Goal: Task Accomplishment & Management: Manage account settings

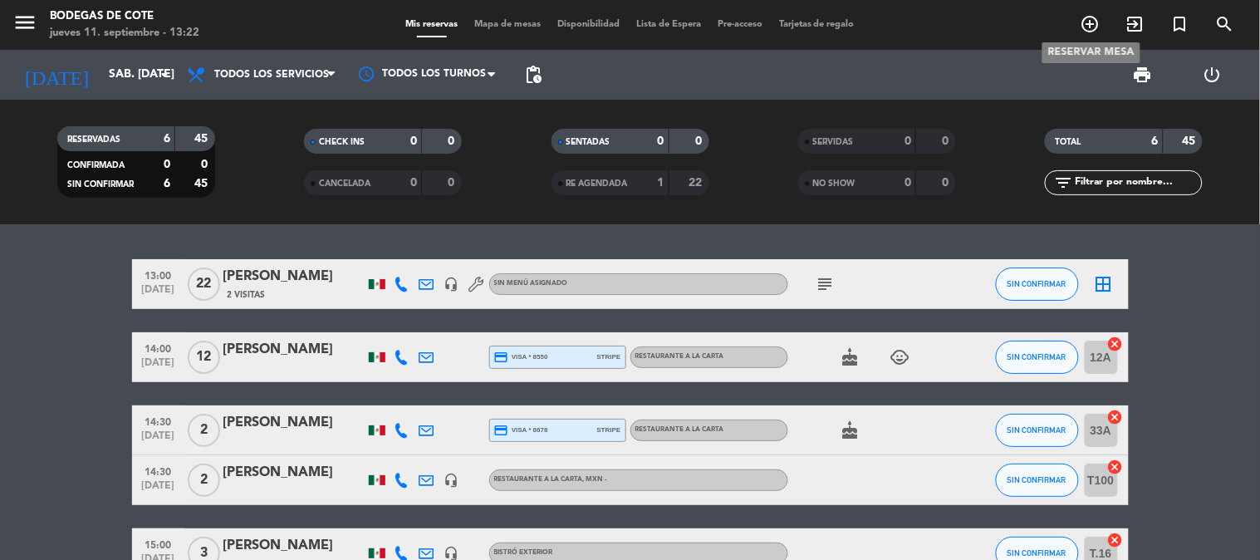
click at [1085, 26] on icon "add_circle_outline" at bounding box center [1091, 24] width 20 height 20
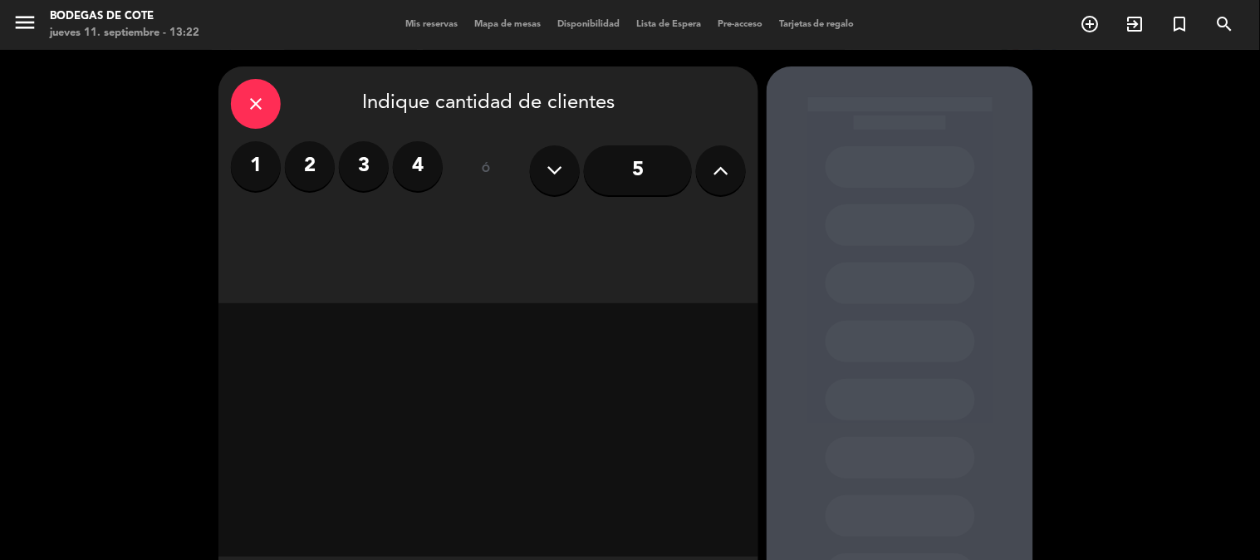
click at [714, 176] on icon at bounding box center [721, 170] width 16 height 25
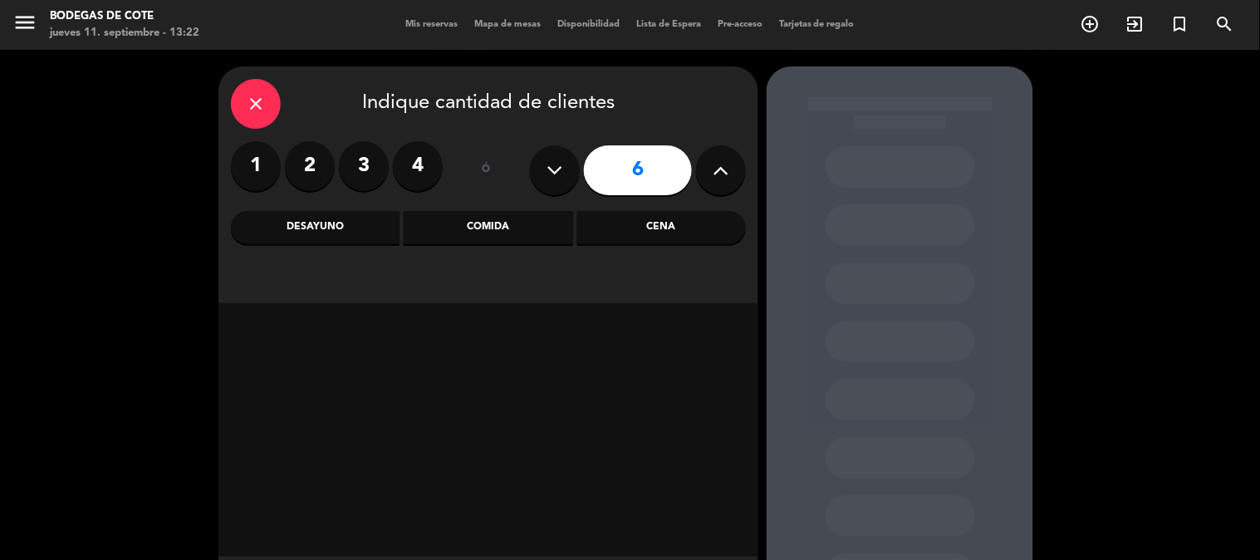
click at [714, 176] on icon at bounding box center [721, 170] width 16 height 25
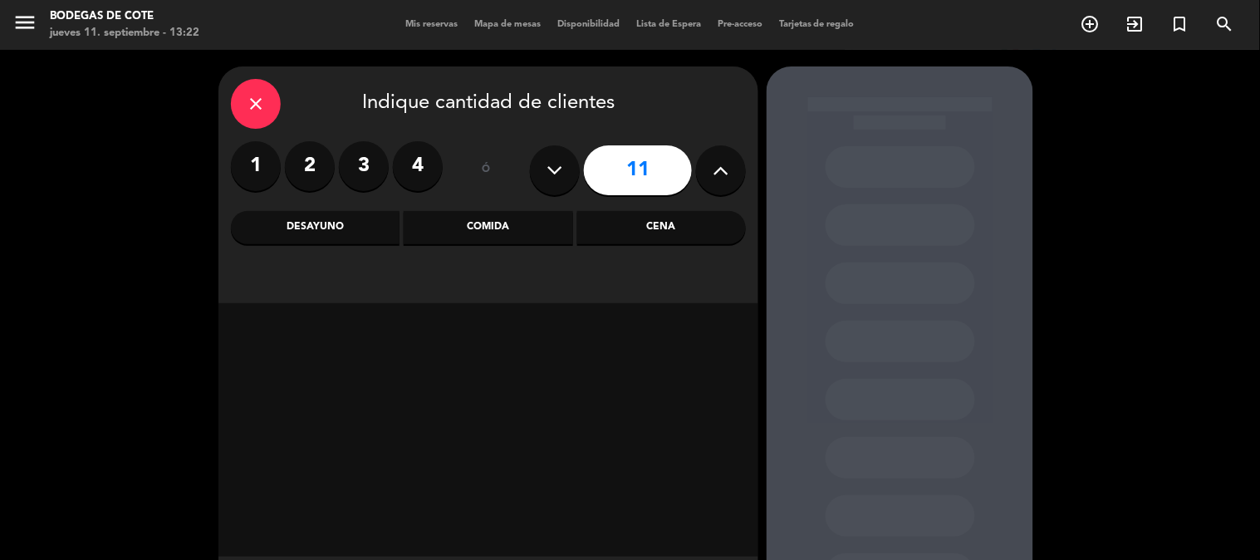
click at [714, 176] on icon at bounding box center [721, 170] width 16 height 25
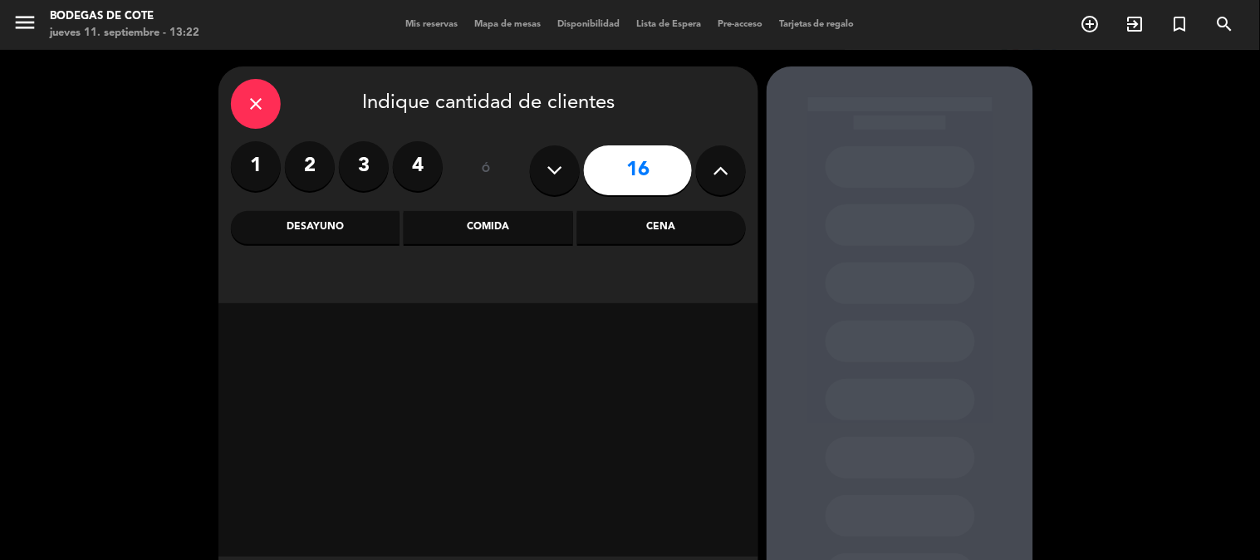
click at [714, 176] on icon at bounding box center [721, 170] width 16 height 25
click at [547, 169] on icon at bounding box center [555, 170] width 16 height 25
type input "16"
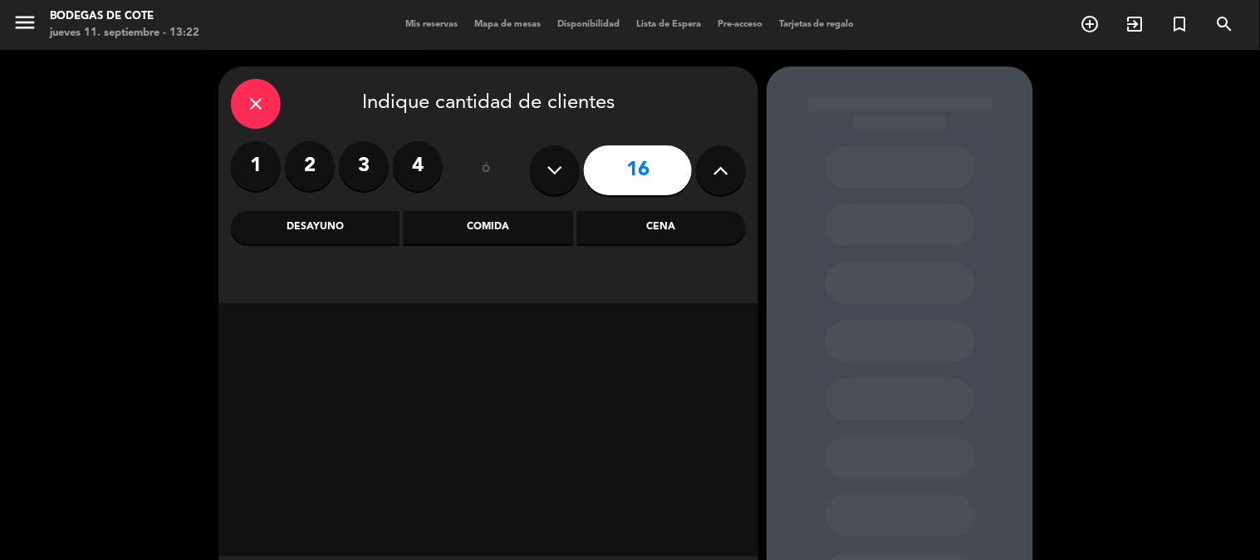
click at [512, 231] on div "Comida" at bounding box center [488, 227] width 169 height 33
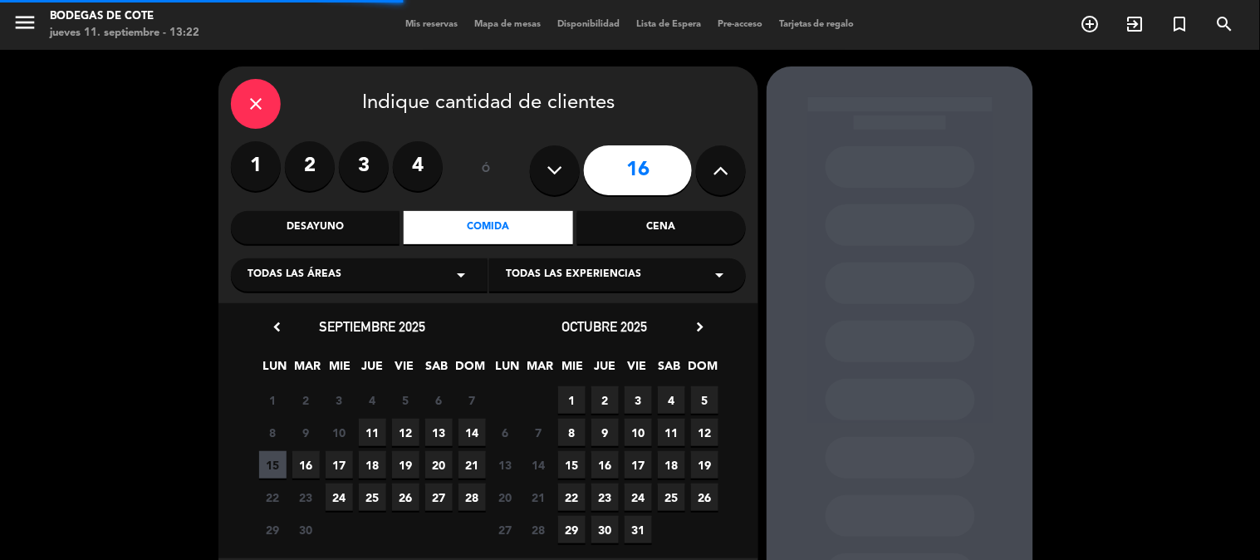
scroll to position [84, 0]
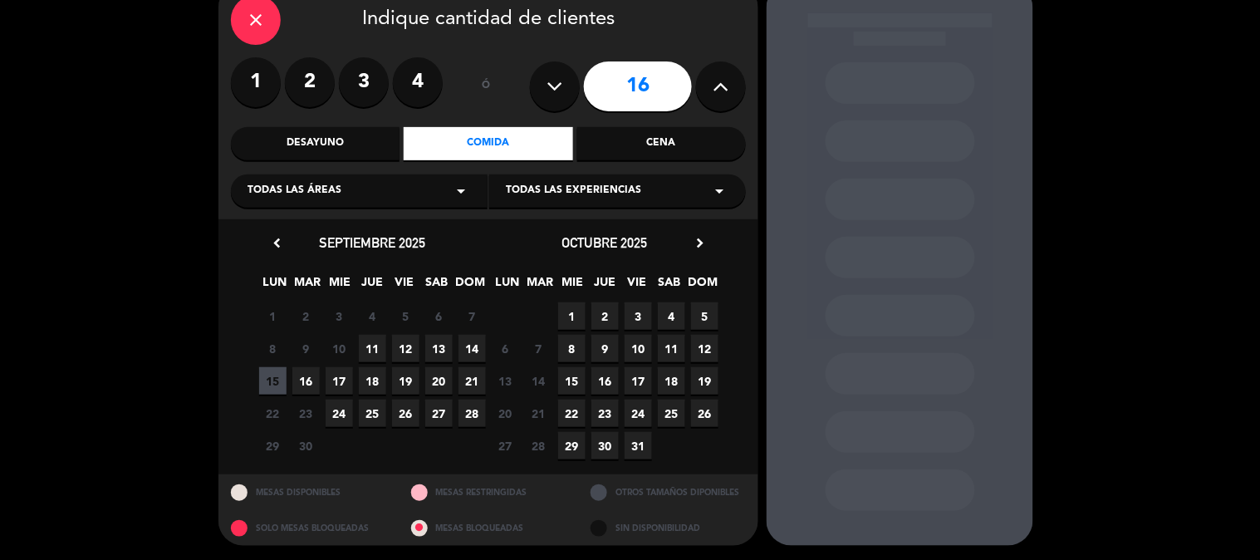
click at [476, 349] on span "14" at bounding box center [471, 348] width 27 height 27
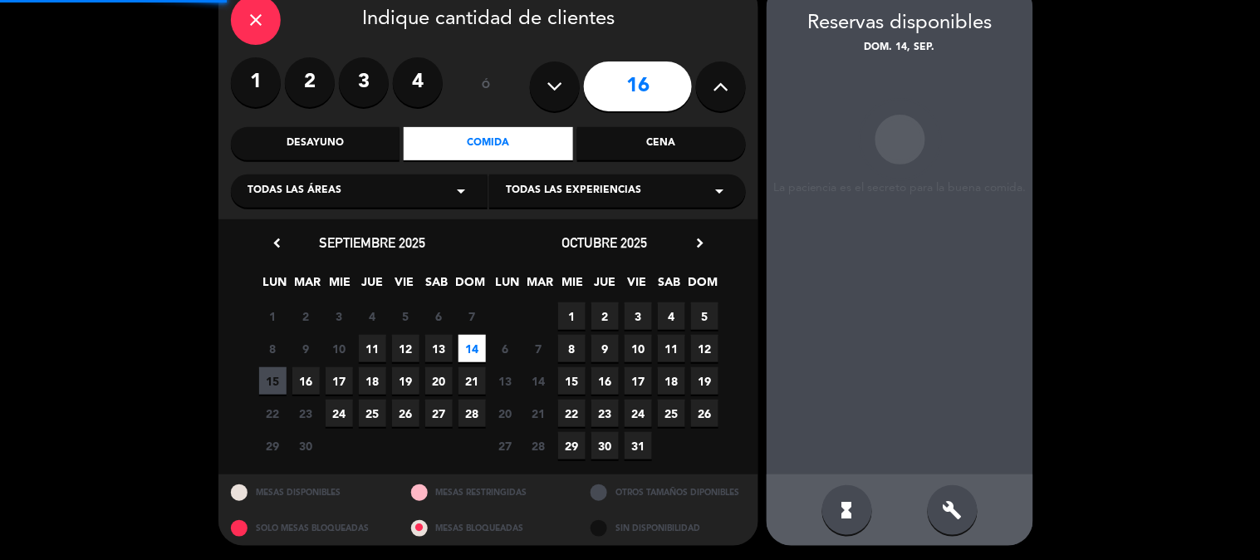
scroll to position [66, 0]
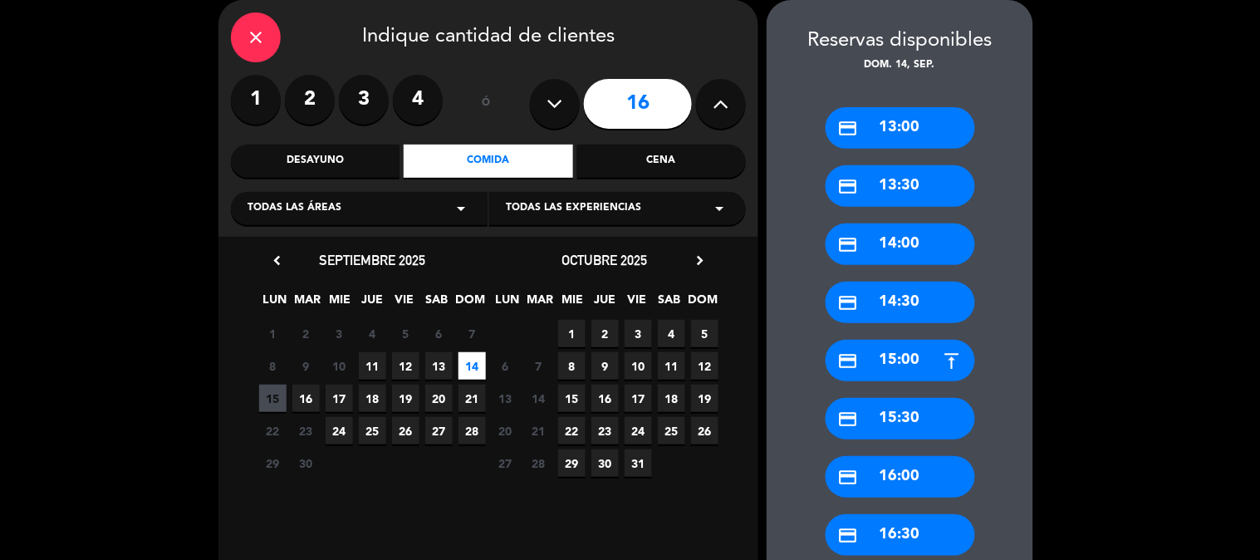
click at [890, 304] on div "credit_card 14:30" at bounding box center [901, 303] width 150 height 42
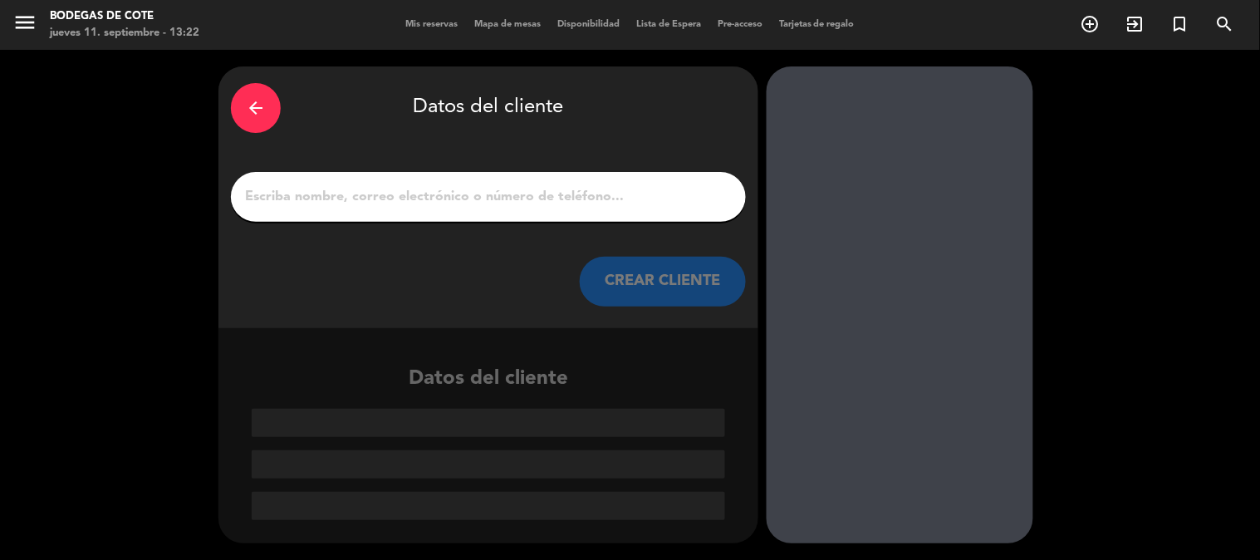
click at [414, 200] on input "1" at bounding box center [488, 196] width 490 height 23
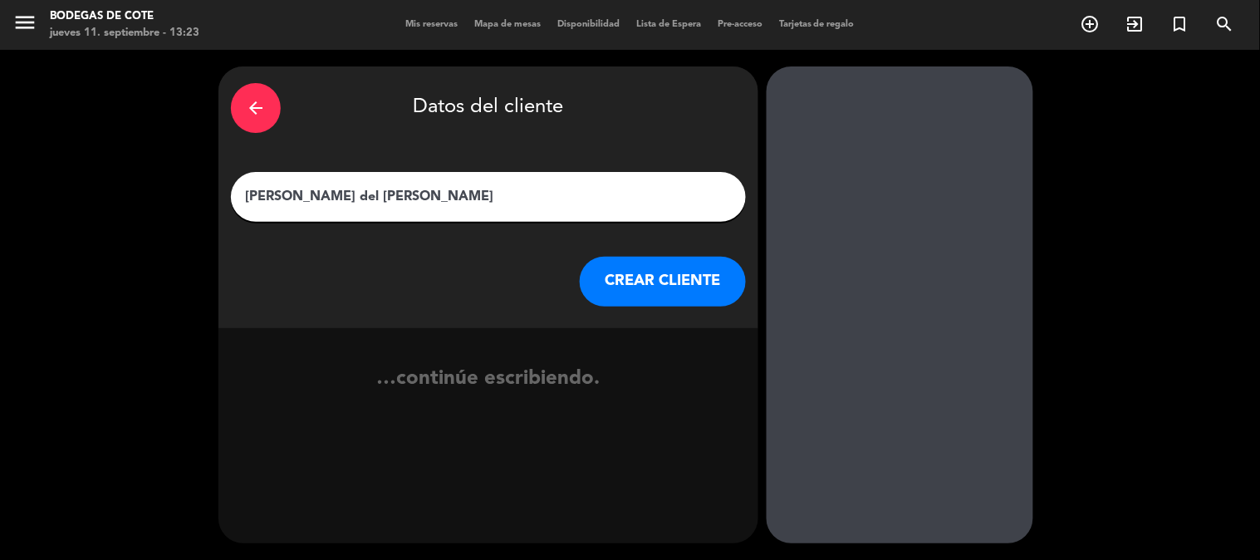
type input "[PERSON_NAME] del [PERSON_NAME]"
click at [674, 293] on button "CREAR CLIENTE" at bounding box center [663, 282] width 166 height 50
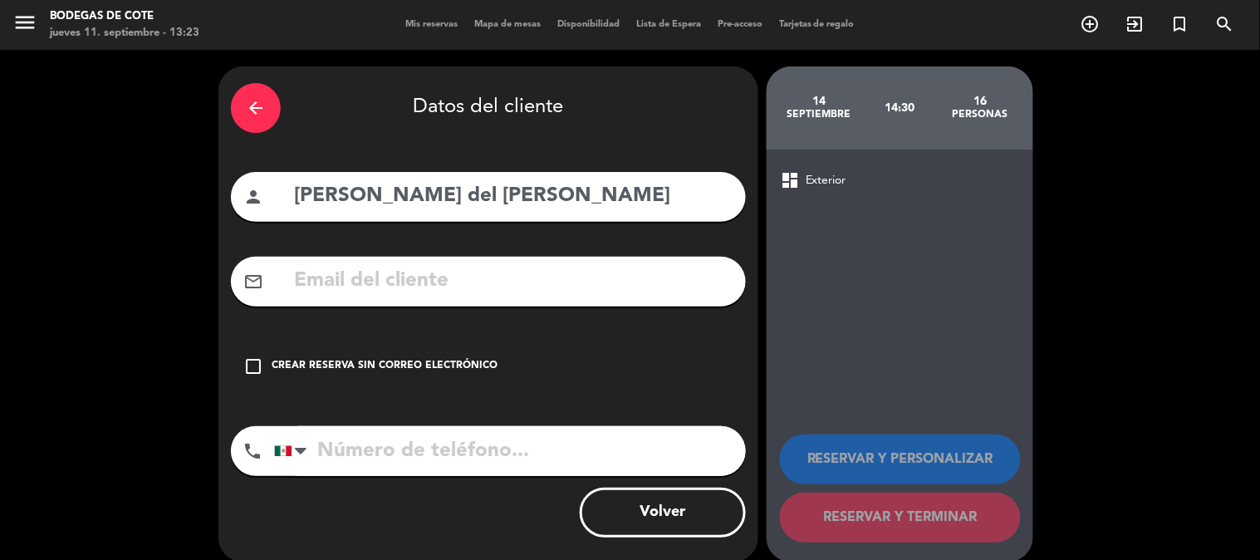
click at [374, 282] on input "text" at bounding box center [512, 281] width 441 height 34
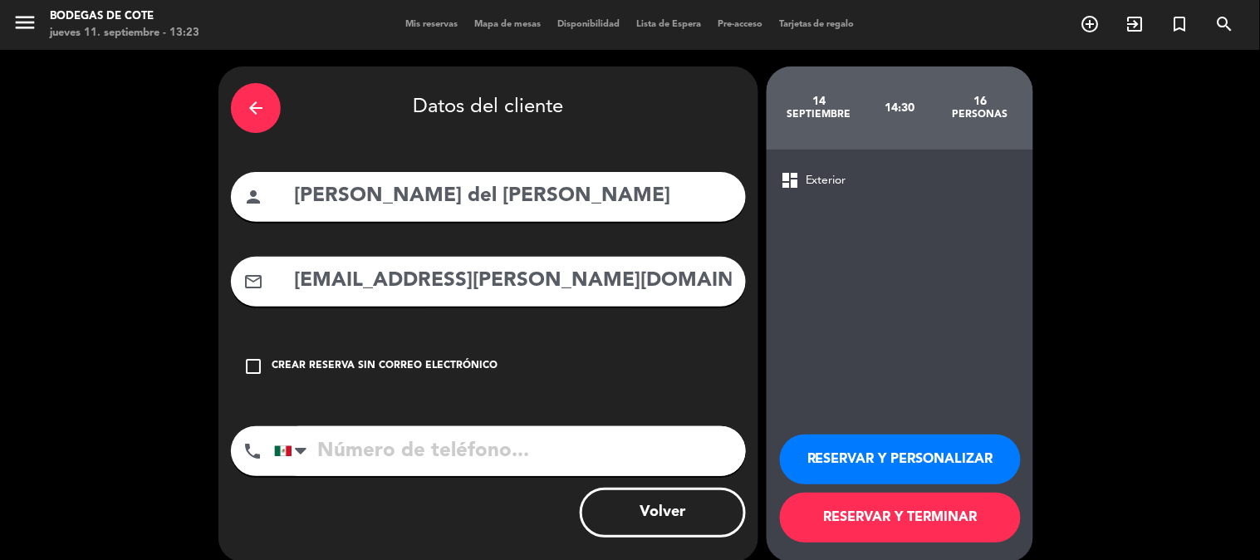
type input "[EMAIL_ADDRESS][PERSON_NAME][DOMAIN_NAME]"
click at [391, 440] on input "tel" at bounding box center [510, 451] width 472 height 50
type input "5554082114"
click at [849, 457] on button "RESERVAR Y PERSONALIZAR" at bounding box center [900, 459] width 241 height 50
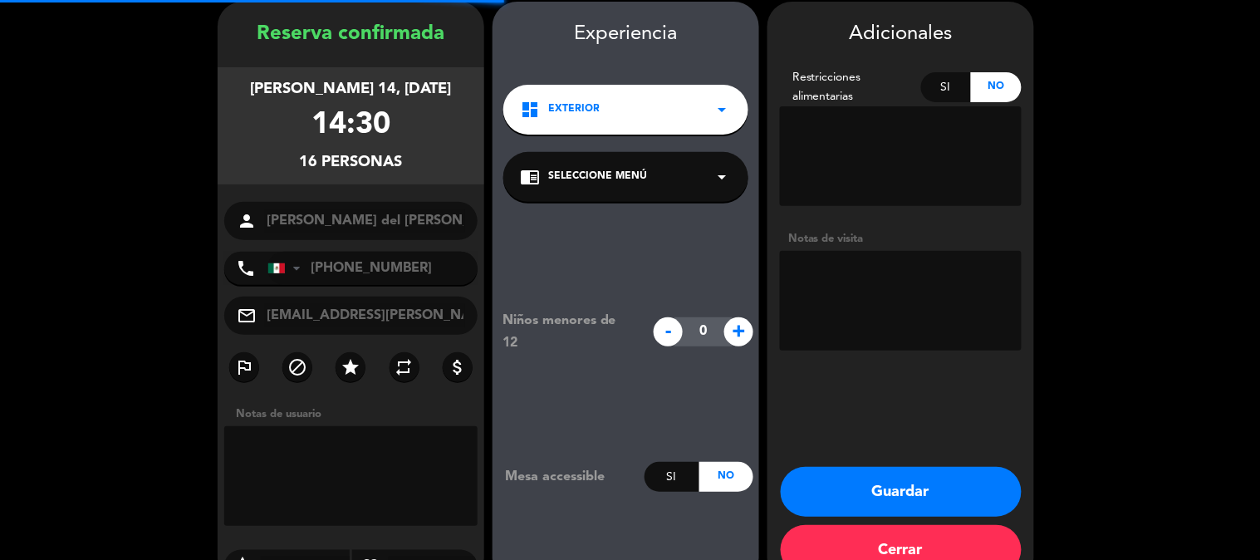
scroll to position [66, 0]
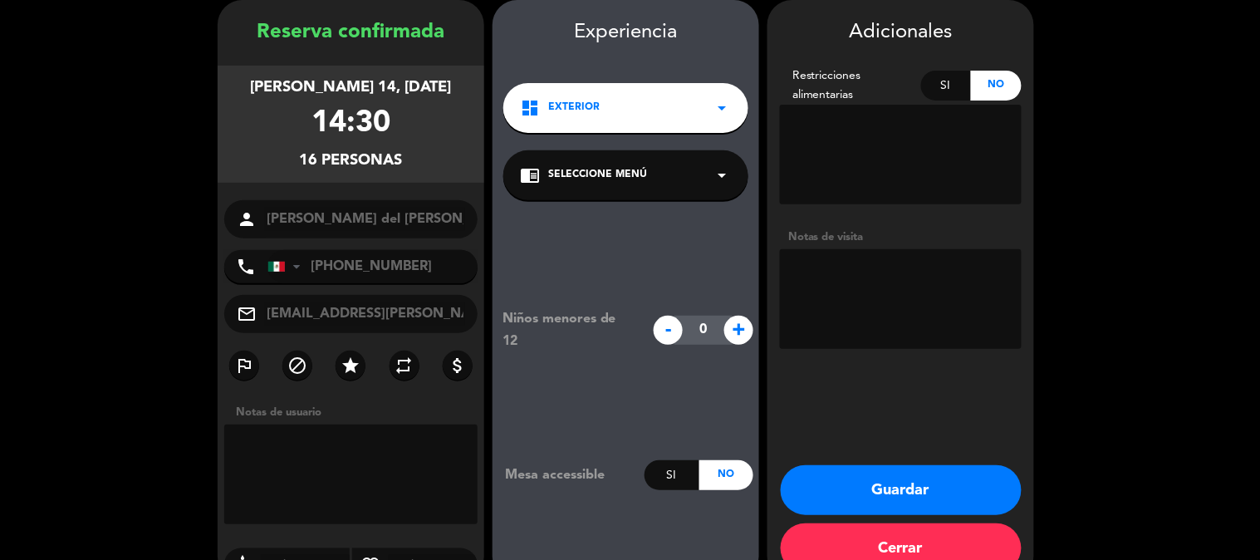
click at [609, 113] on div "dashboard Exterior arrow_drop_down" at bounding box center [625, 108] width 245 height 50
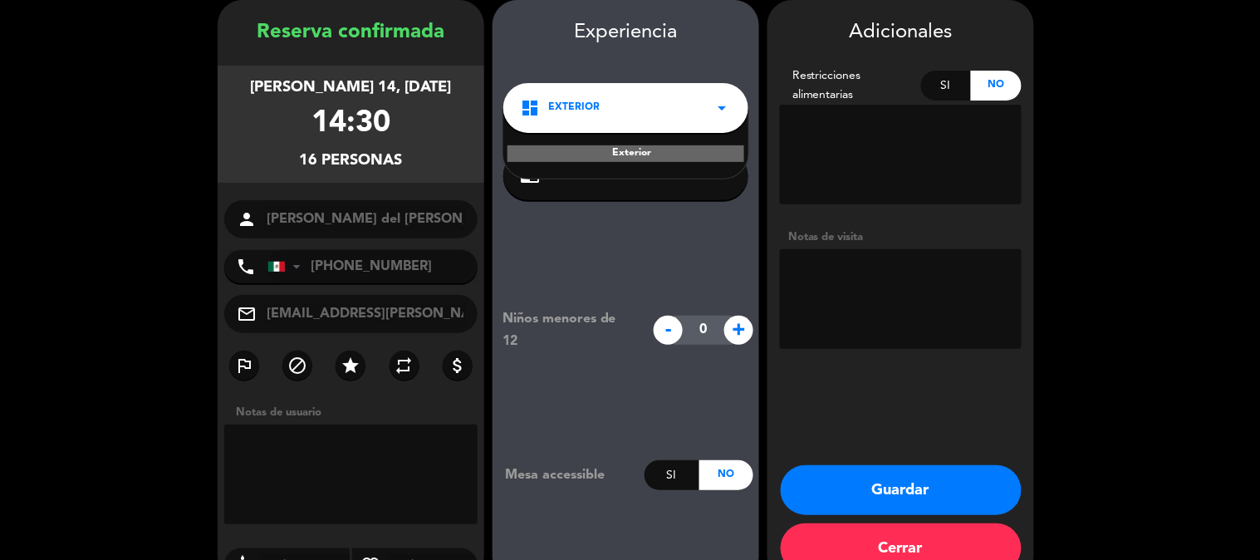
click at [618, 163] on div "Exterior" at bounding box center [625, 143] width 245 height 71
click at [619, 156] on div "Exterior" at bounding box center [626, 153] width 237 height 17
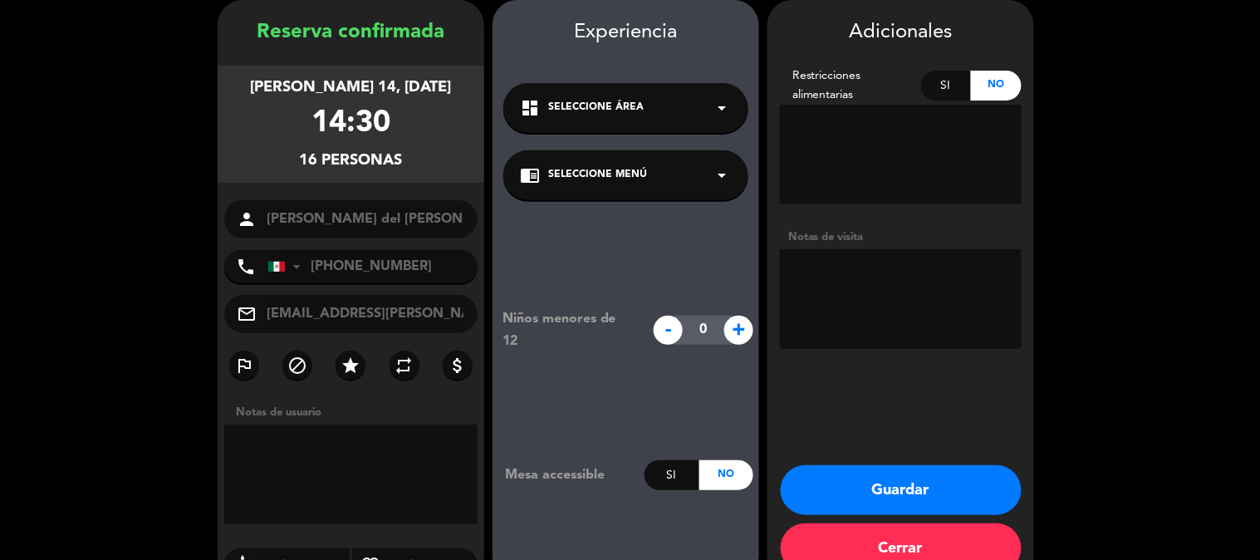
click at [593, 194] on div "chrome_reader_mode Seleccione Menú arrow_drop_down" at bounding box center [625, 175] width 245 height 50
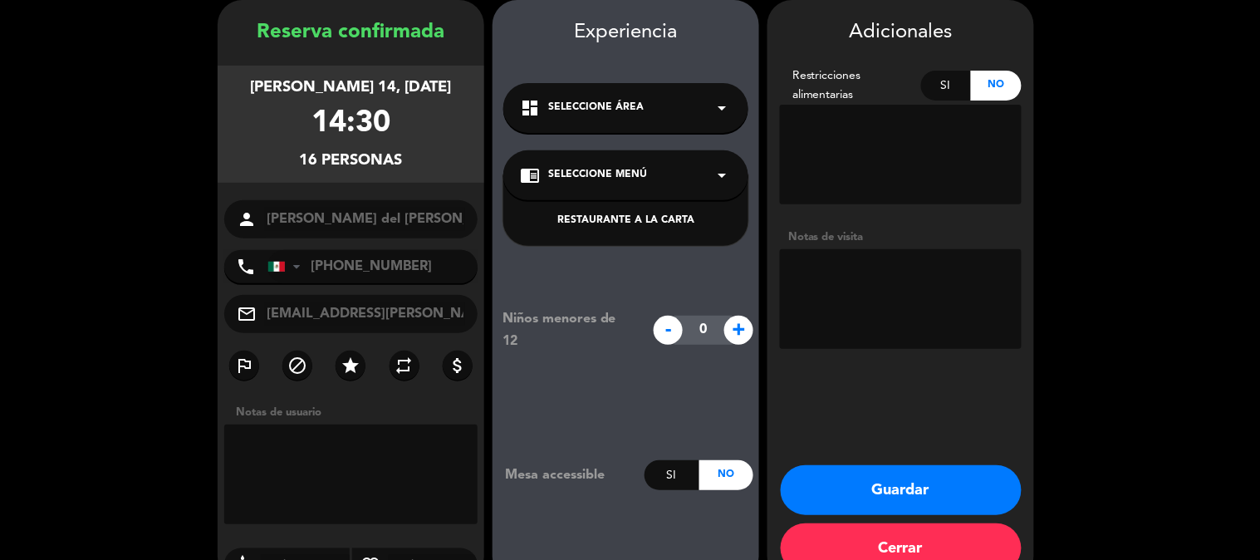
click at [604, 218] on div "RESTAURANTE A LA CARTA" at bounding box center [626, 221] width 212 height 17
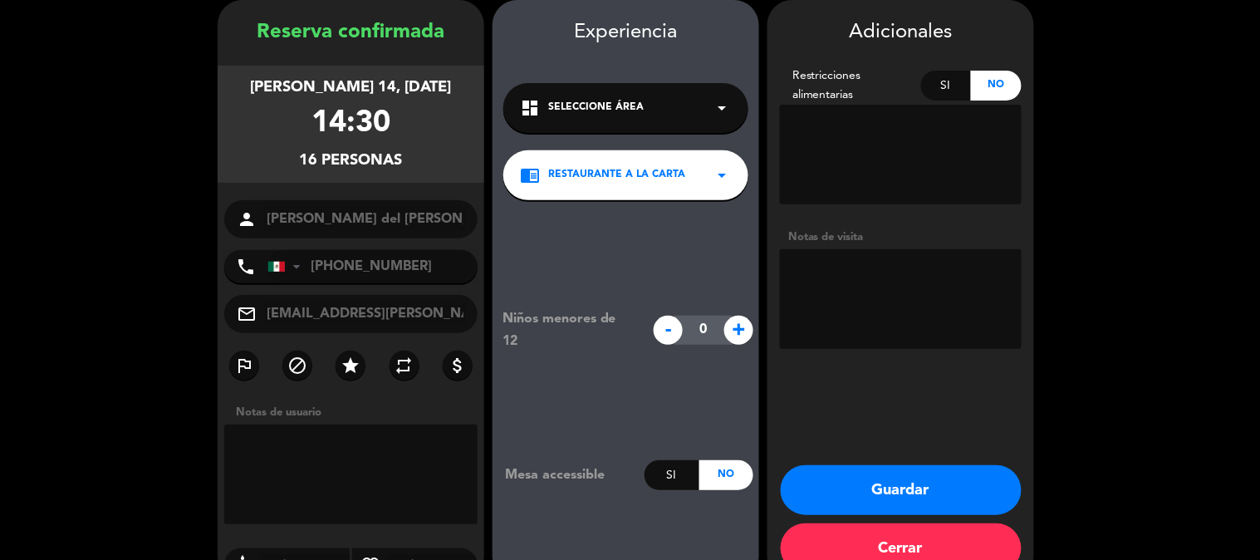
click at [923, 289] on textarea at bounding box center [901, 299] width 242 height 100
click at [882, 493] on button "Guardar" at bounding box center [901, 490] width 241 height 50
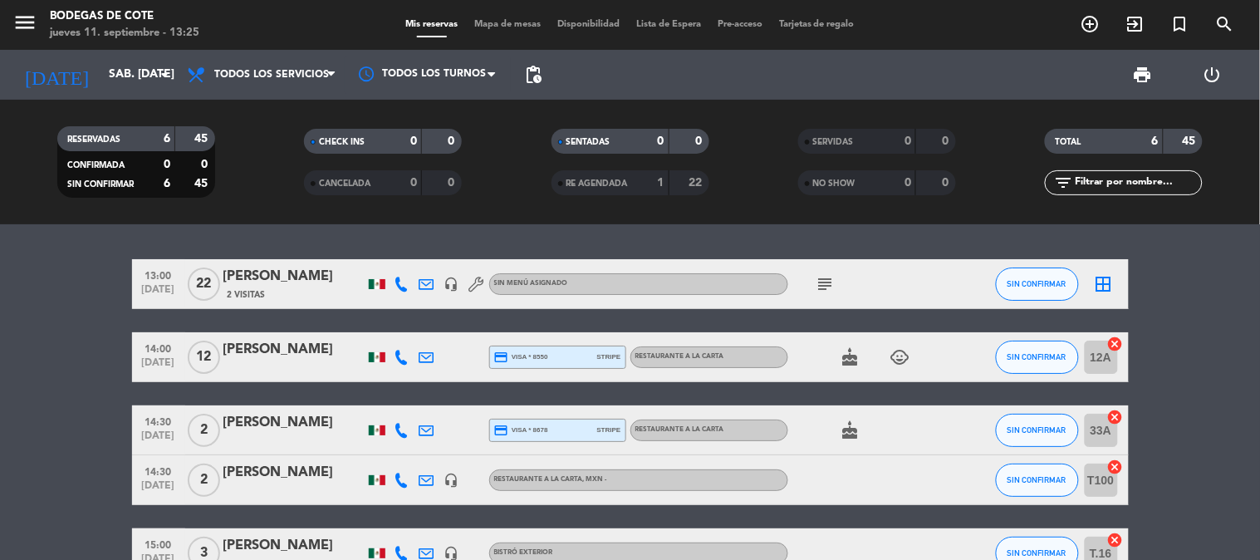
click at [0, 395] on bookings-row "13:00 [DATE] [PERSON_NAME] 2 Visitas headset_mic Sin menú asignado subject SIN …" at bounding box center [630, 443] width 1260 height 369
click at [138, 67] on input "sáb. [DATE]" at bounding box center [180, 75] width 158 height 30
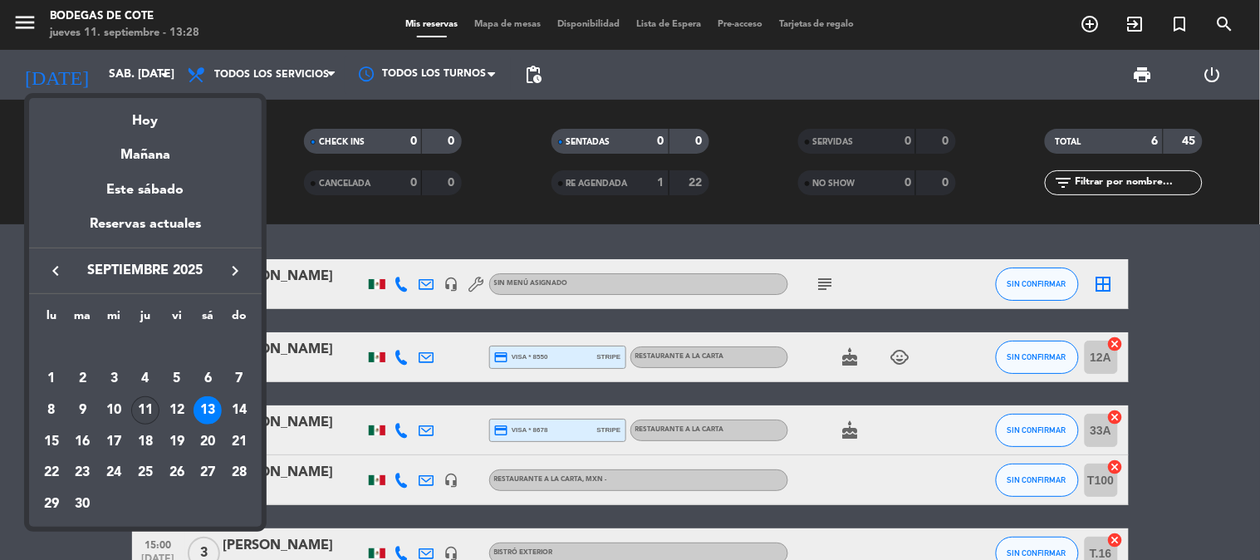
click at [145, 400] on div "11" at bounding box center [145, 410] width 28 height 28
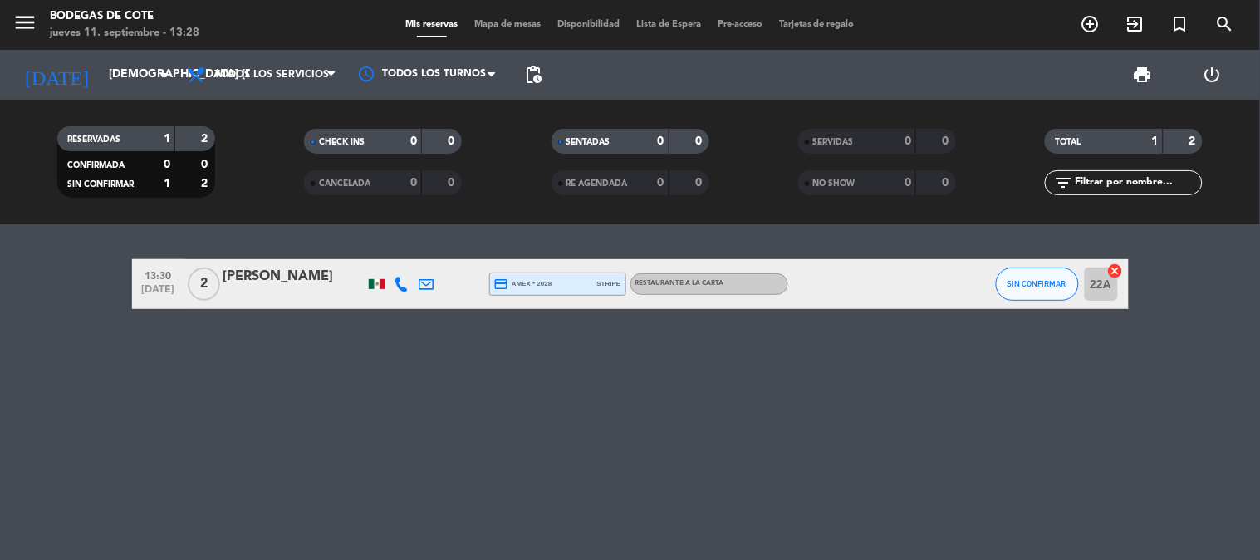
click at [995, 283] on div "13:30 [DATE] 2 [PERSON_NAME] credit_card amex * 2028 stripe RESTAURANTE A LA CA…" at bounding box center [630, 284] width 997 height 50
click at [1009, 285] on span "SIN CONFIRMAR" at bounding box center [1037, 283] width 59 height 9
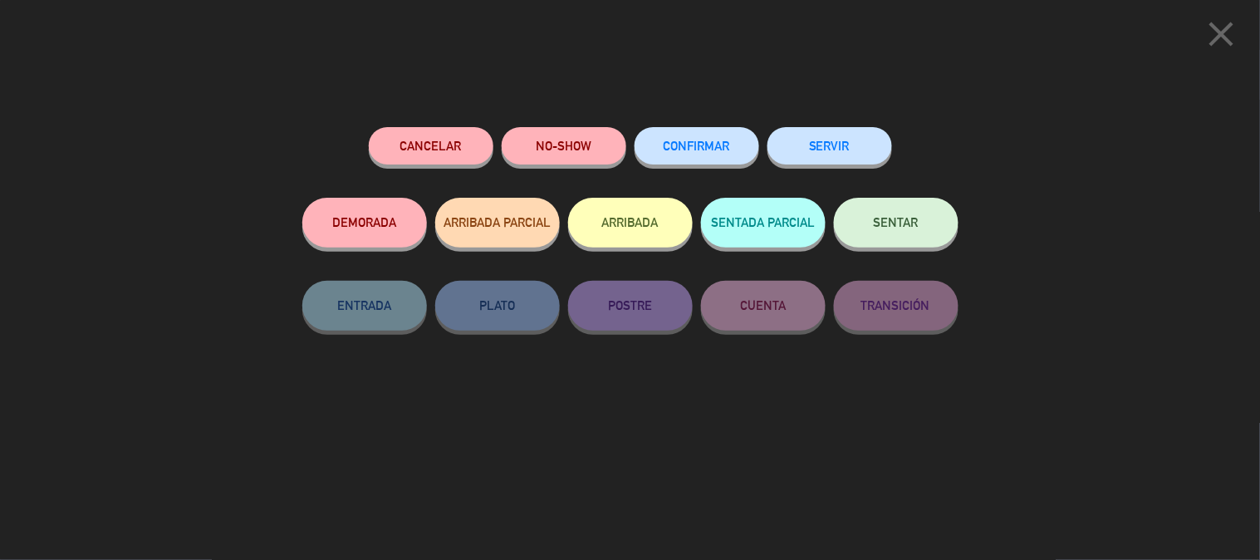
click at [691, 150] on span "CONFIRMAR" at bounding box center [697, 146] width 66 height 14
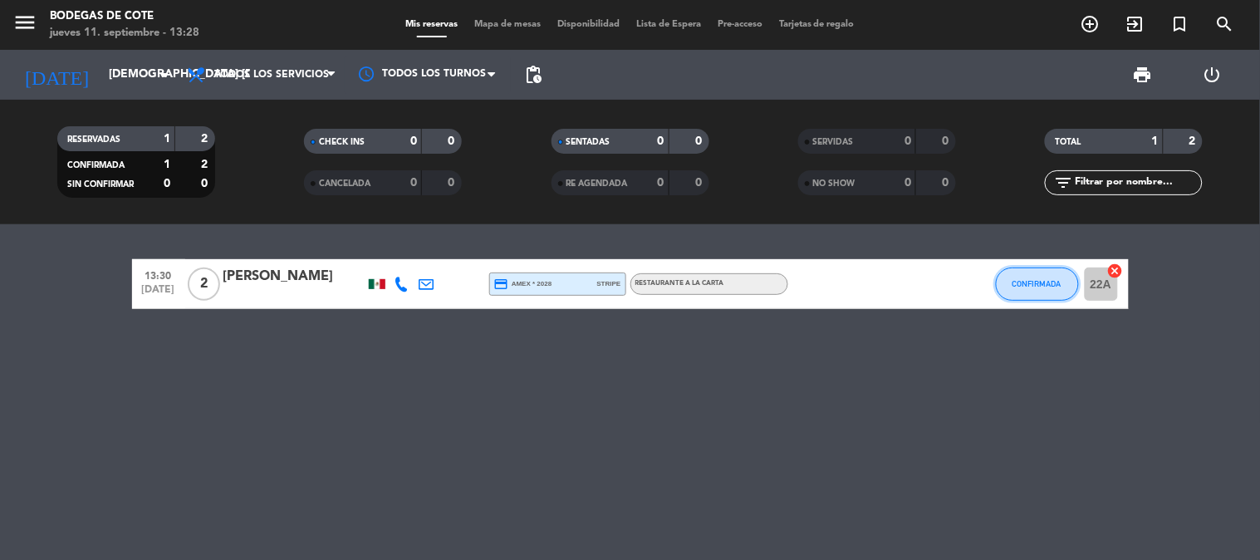
click at [1039, 281] on span "CONFIRMADA" at bounding box center [1037, 283] width 49 height 9
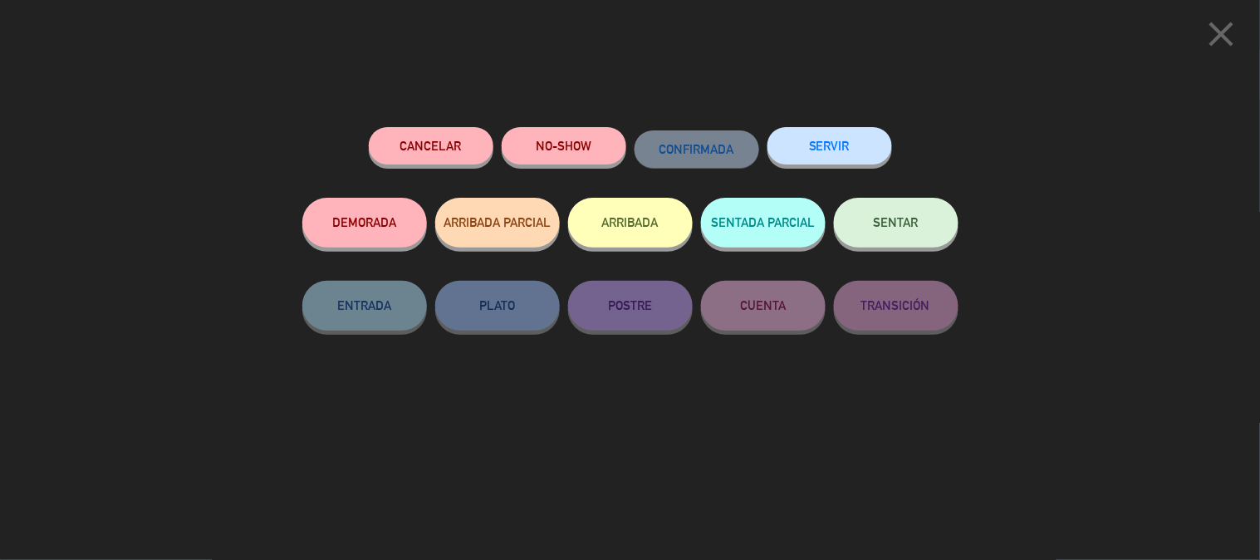
click at [900, 229] on span "SENTAR" at bounding box center [896, 222] width 45 height 14
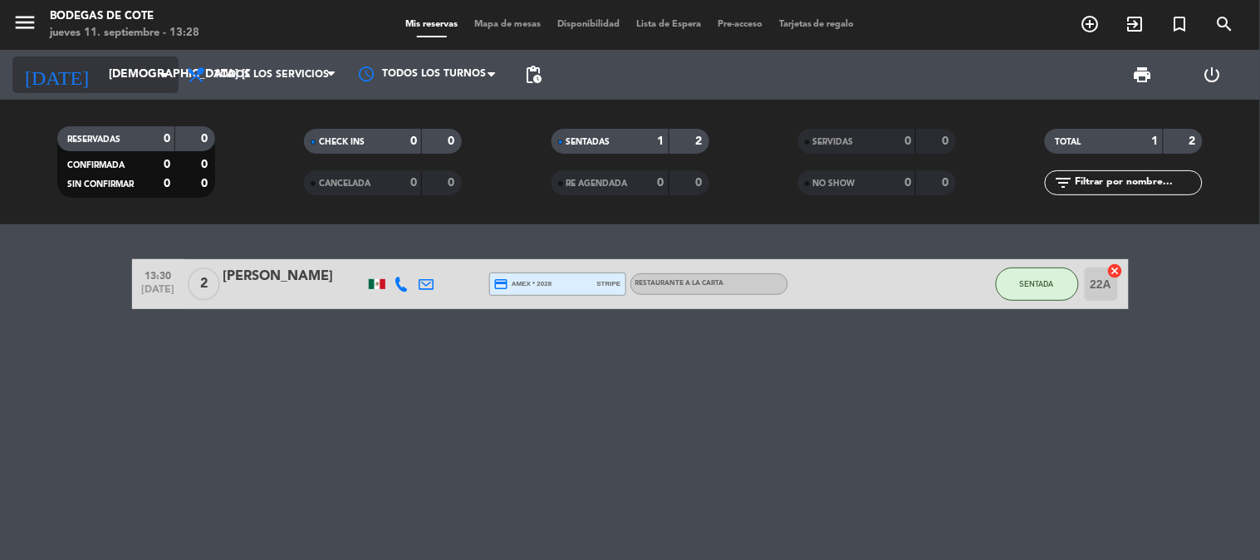
click at [144, 71] on input "[DEMOGRAPHIC_DATA] [DATE]" at bounding box center [180, 75] width 158 height 30
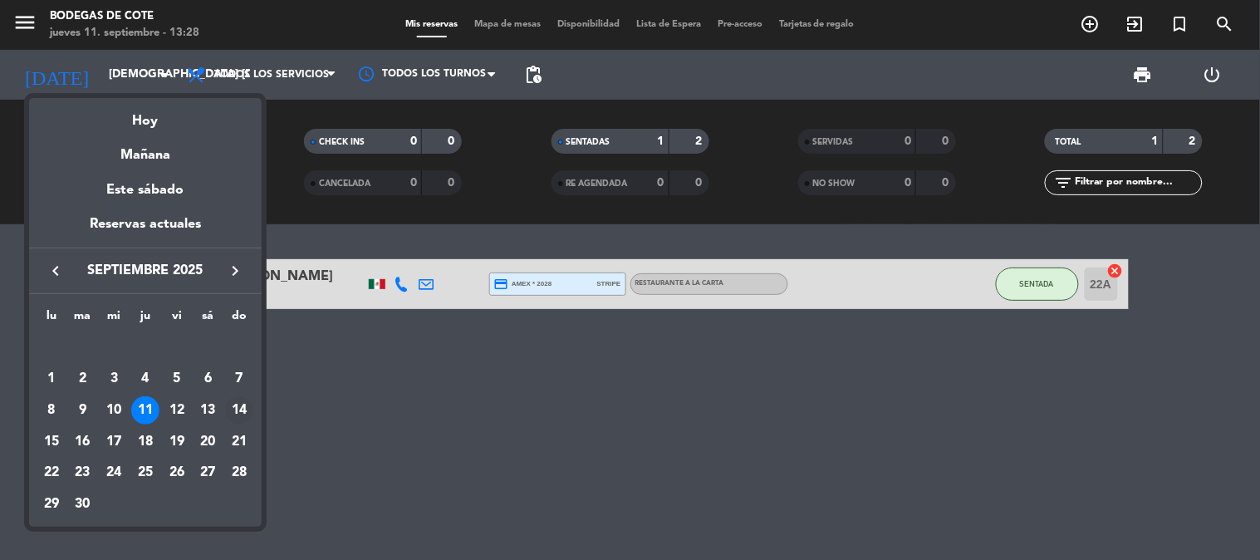
click at [242, 409] on div "14" at bounding box center [239, 410] width 28 height 28
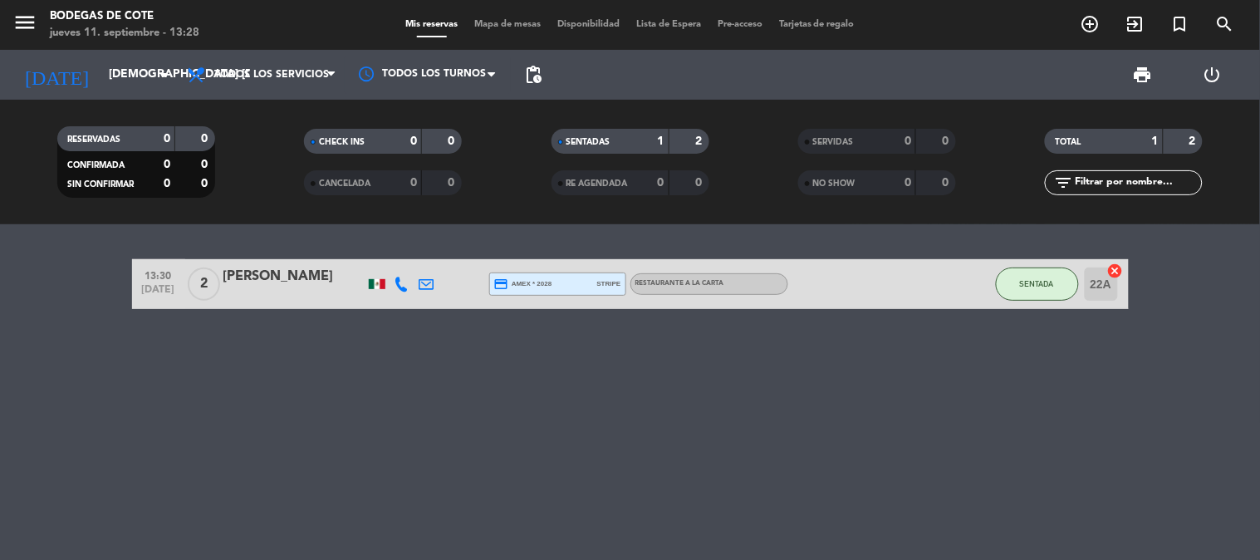
type input "dom. [DATE]"
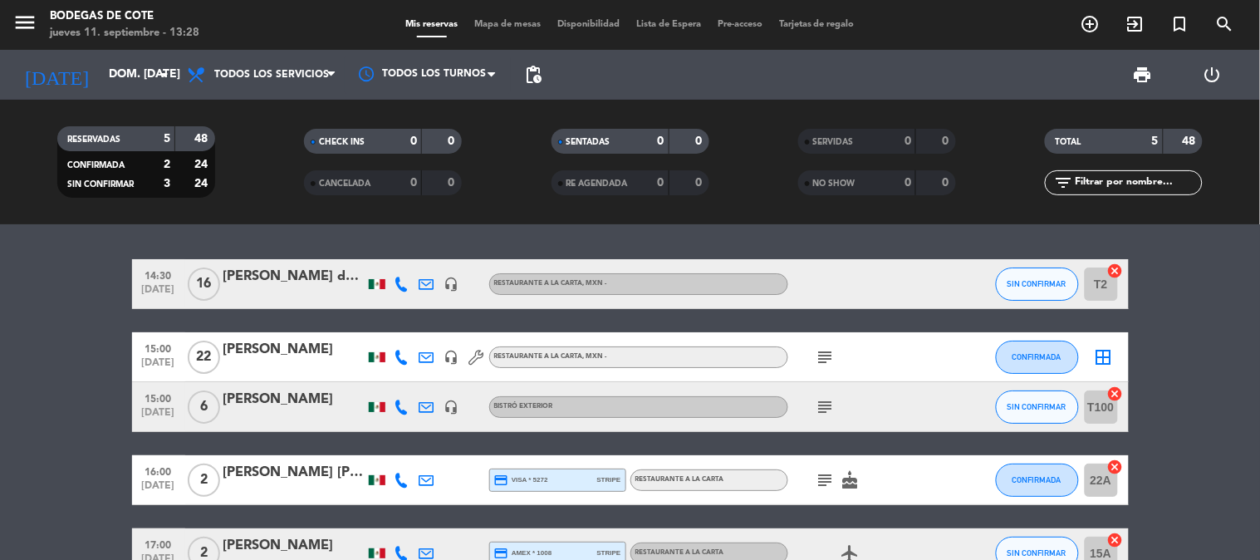
click at [302, 276] on div "[PERSON_NAME] del [PERSON_NAME]" at bounding box center [293, 277] width 141 height 22
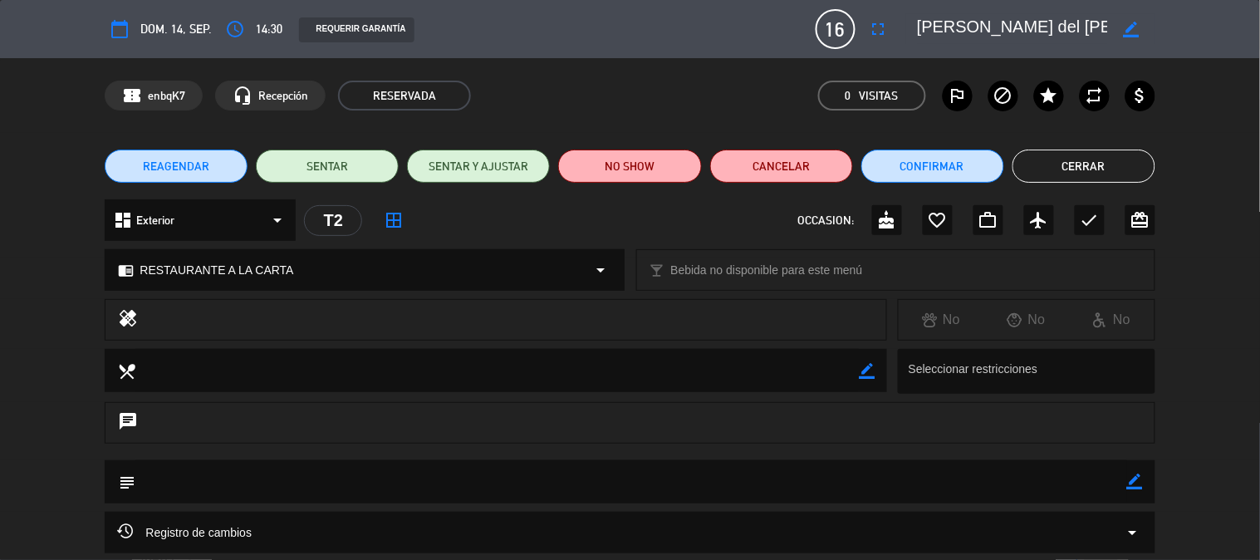
click at [1125, 485] on textarea at bounding box center [630, 481] width 991 height 42
click at [1138, 483] on icon "border_color" at bounding box center [1135, 481] width 16 height 16
click at [657, 472] on textarea at bounding box center [630, 481] width 991 height 42
click at [1131, 483] on icon at bounding box center [1135, 481] width 16 height 16
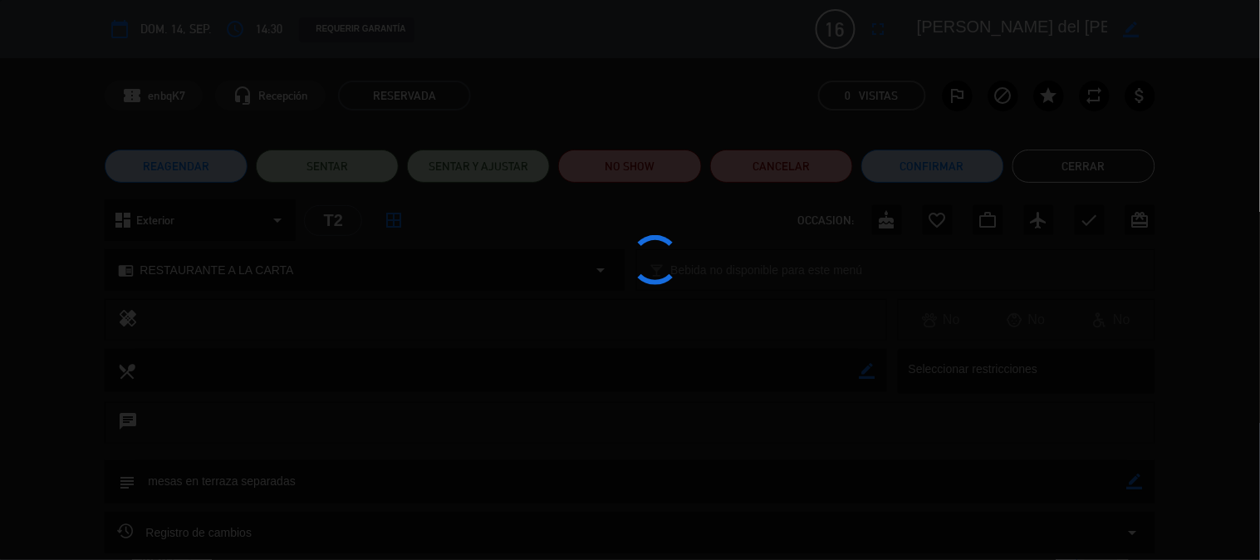
type textarea "mesas en terraza separadas"
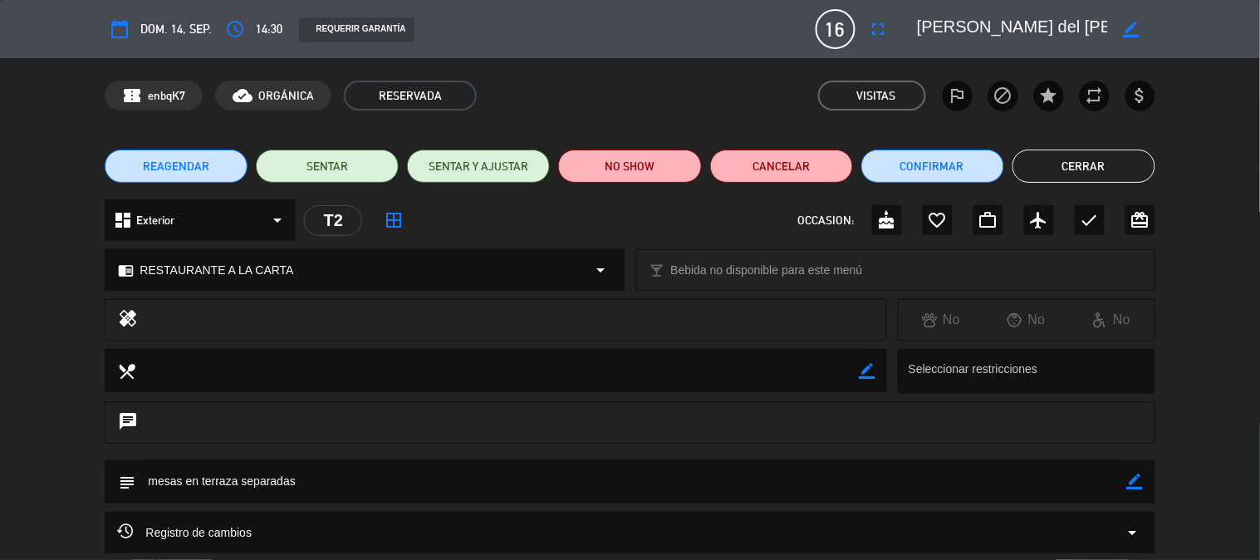
click at [1099, 183] on div "REAGENDAR SENTAR SENTAR Y AJUSTAR NO SHOW Cancelar Confirmar Cerrar" at bounding box center [630, 166] width 1260 height 66
click at [1099, 167] on button "Cerrar" at bounding box center [1084, 166] width 143 height 33
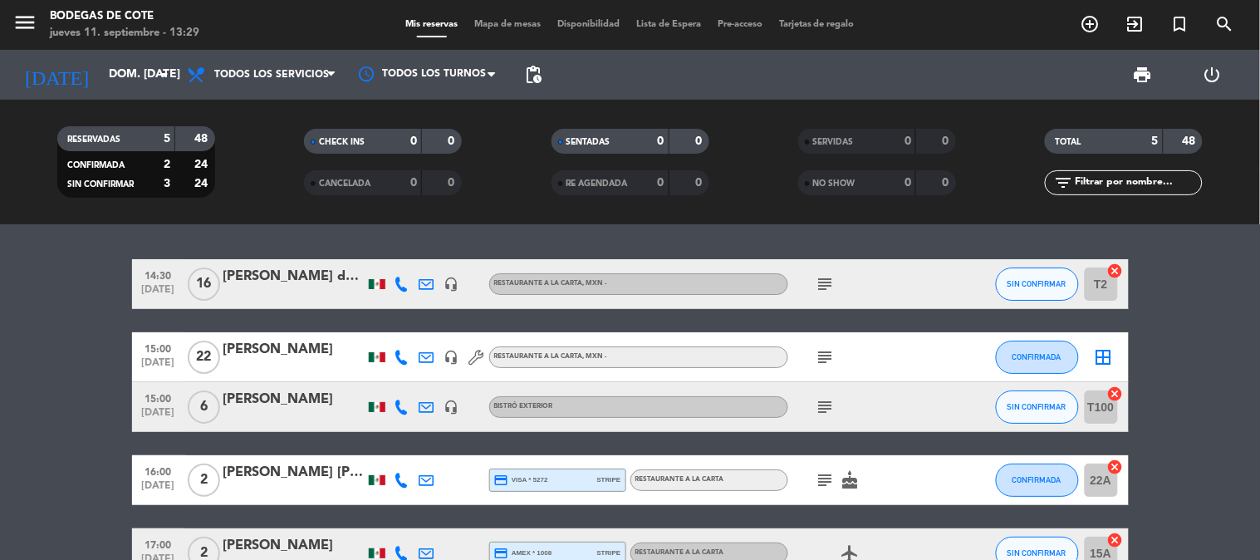
click at [823, 283] on icon "subject" at bounding box center [826, 284] width 20 height 20
click at [833, 288] on icon "subject" at bounding box center [826, 284] width 20 height 20
click at [829, 284] on icon "subject" at bounding box center [826, 284] width 20 height 20
click at [818, 352] on icon "subject" at bounding box center [826, 357] width 20 height 20
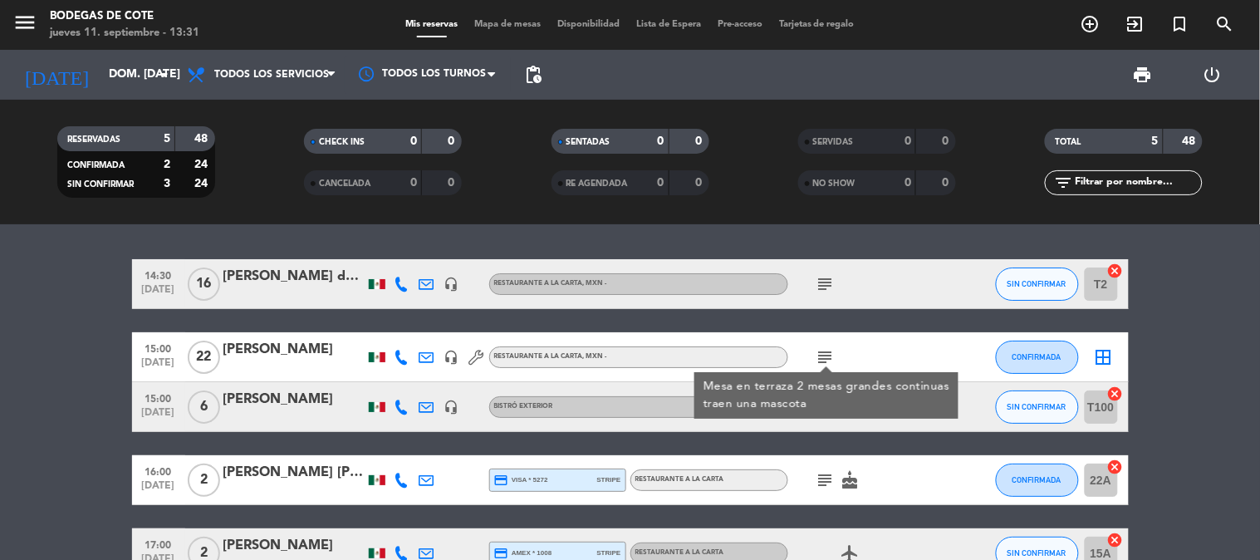
click at [818, 352] on icon "subject" at bounding box center [826, 357] width 20 height 20
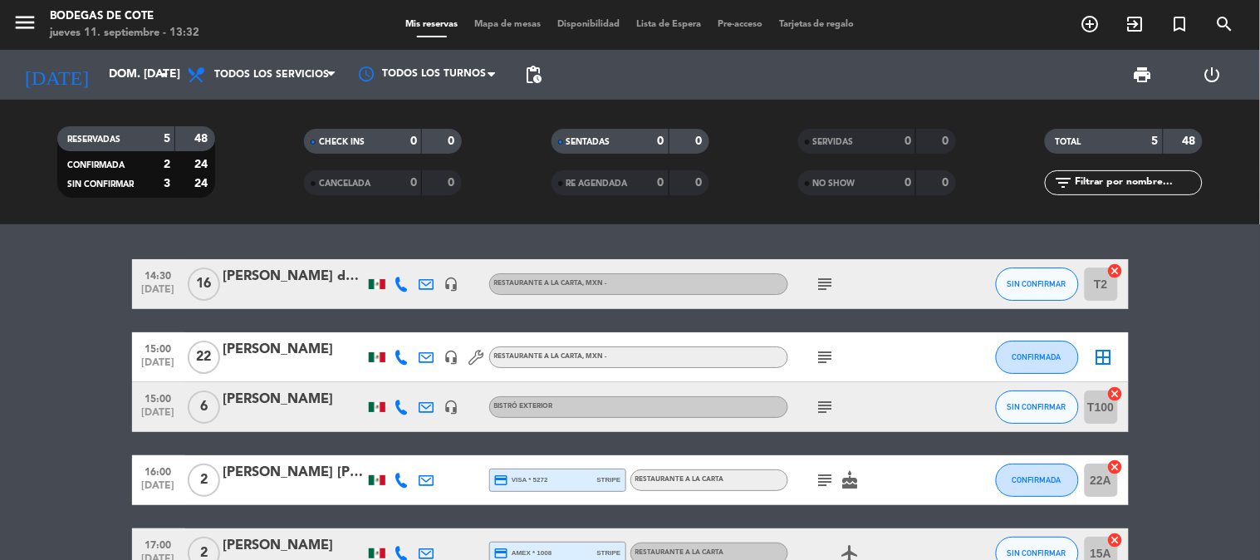
click at [833, 287] on icon "subject" at bounding box center [826, 284] width 20 height 20
click at [825, 287] on icon "subject" at bounding box center [826, 284] width 20 height 20
click at [130, 71] on input "dom. [DATE]" at bounding box center [180, 75] width 158 height 30
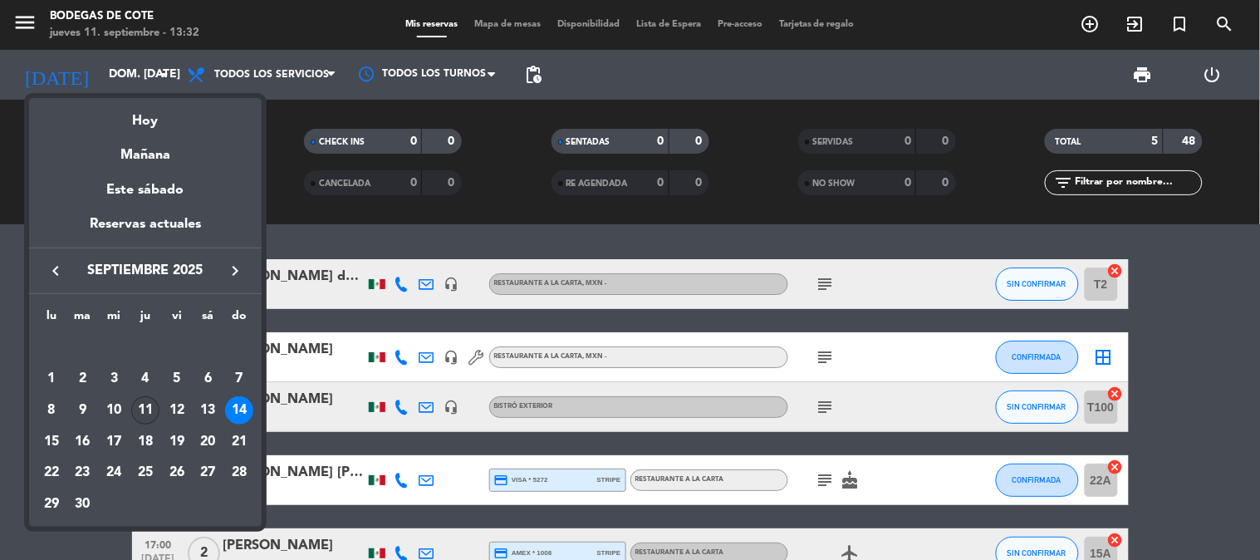
click at [145, 405] on div "11" at bounding box center [145, 410] width 28 height 28
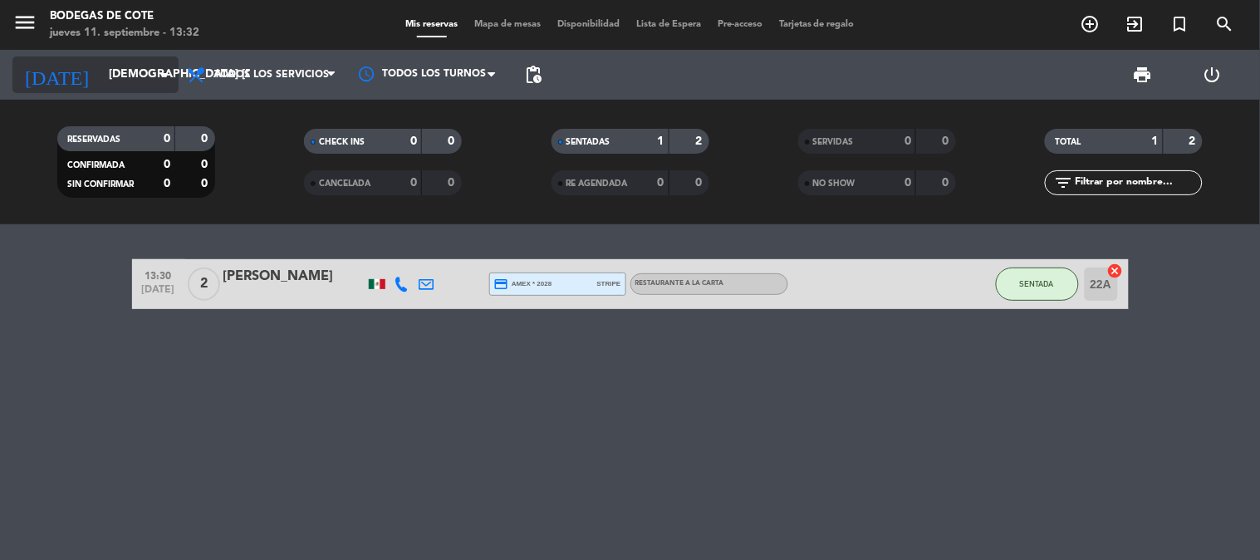
click at [116, 73] on input "[DEMOGRAPHIC_DATA] [DATE]" at bounding box center [180, 75] width 158 height 30
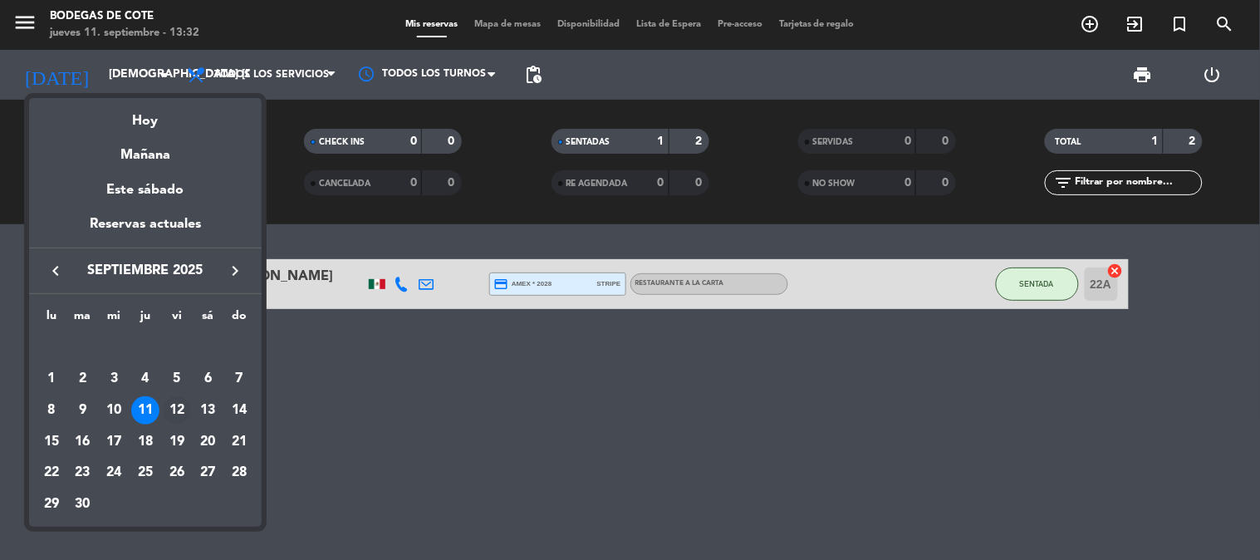
click at [171, 417] on div "12" at bounding box center [177, 410] width 28 height 28
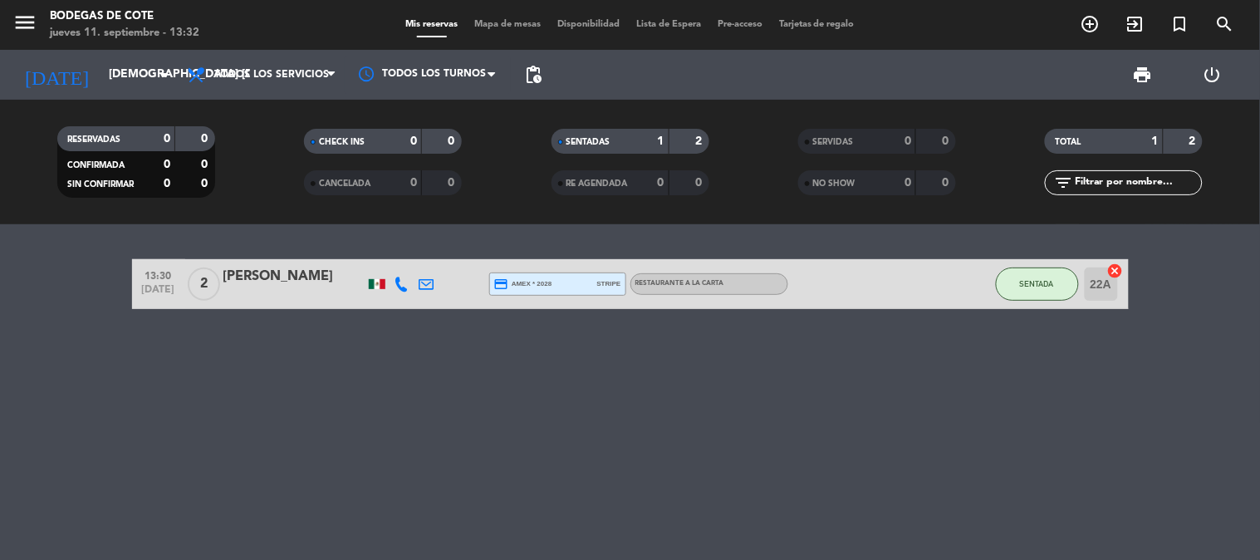
type input "vie. [DATE]"
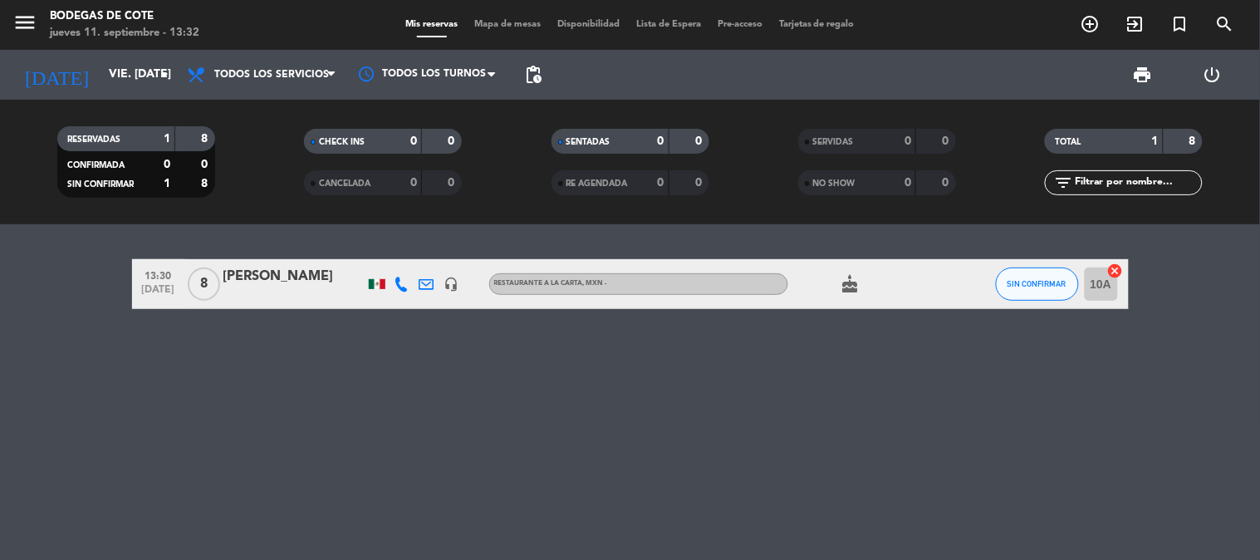
click at [857, 287] on icon "cake" at bounding box center [851, 284] width 20 height 20
